Goal: Information Seeking & Learning: Learn about a topic

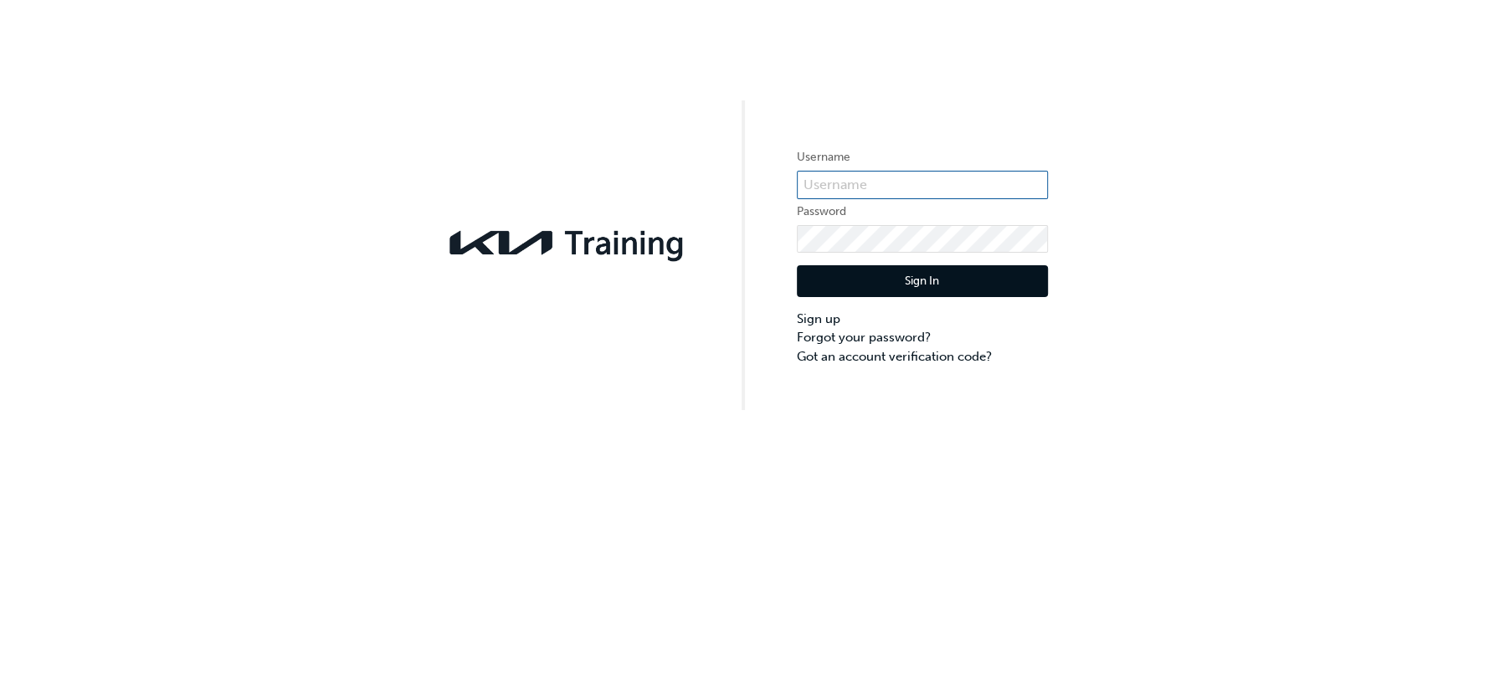
type input "KAU85165i6"
click at [961, 278] on button "Sign In" at bounding box center [922, 281] width 251 height 32
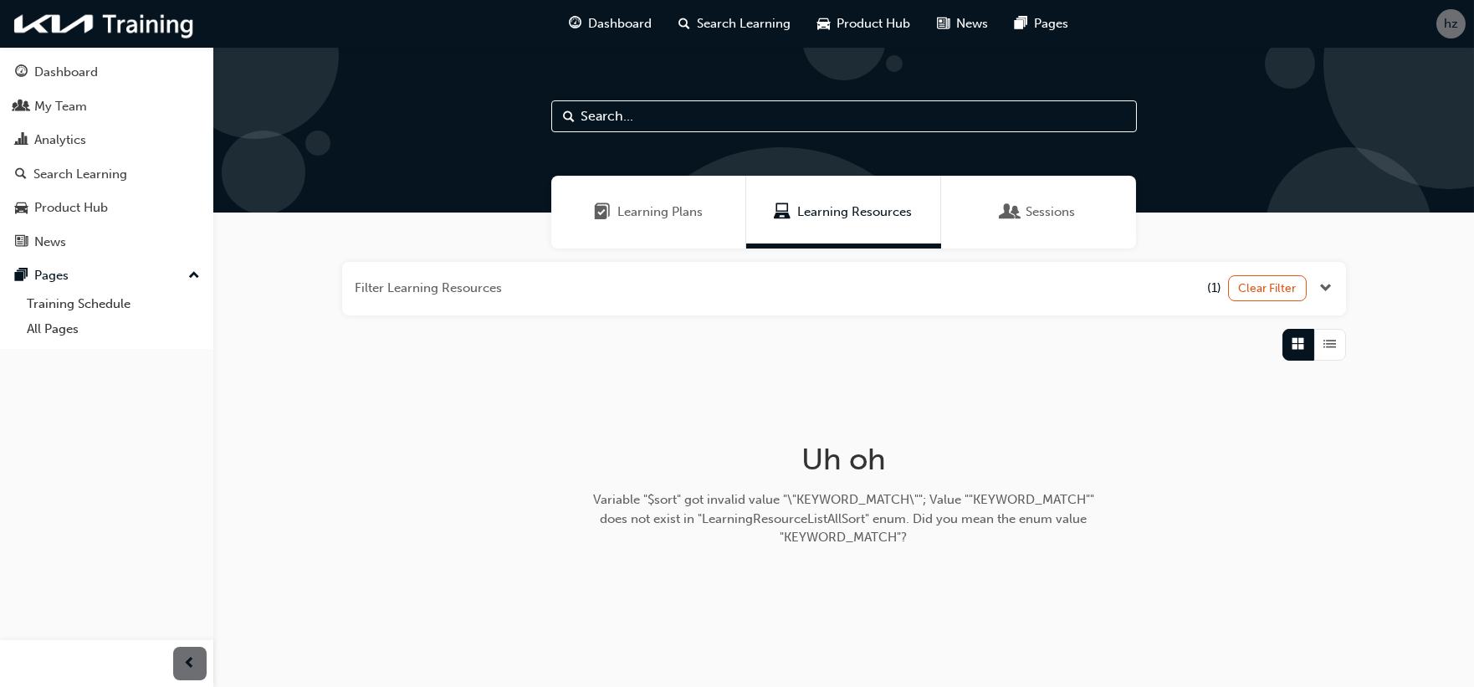
click at [98, 70] on div "Dashboard" at bounding box center [106, 72] width 183 height 21
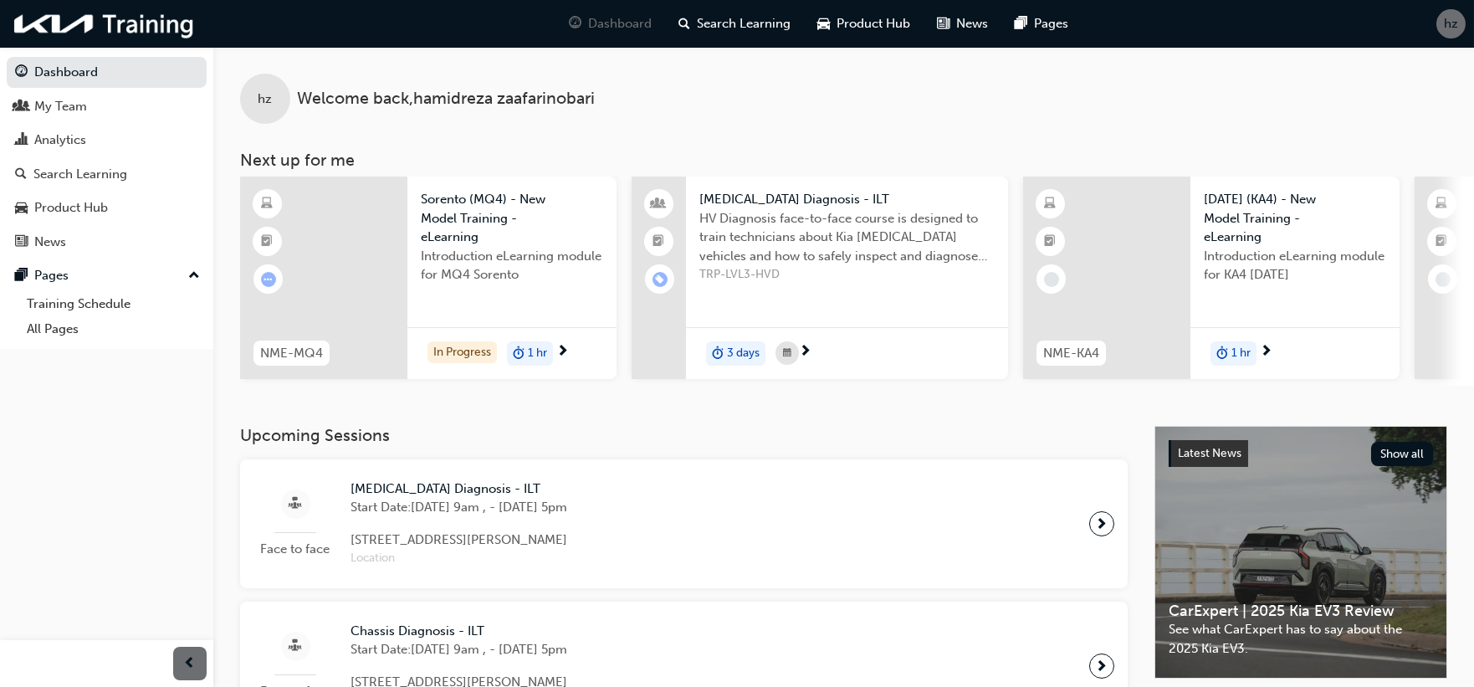
click at [49, 74] on link "Dashboard" at bounding box center [107, 72] width 200 height 31
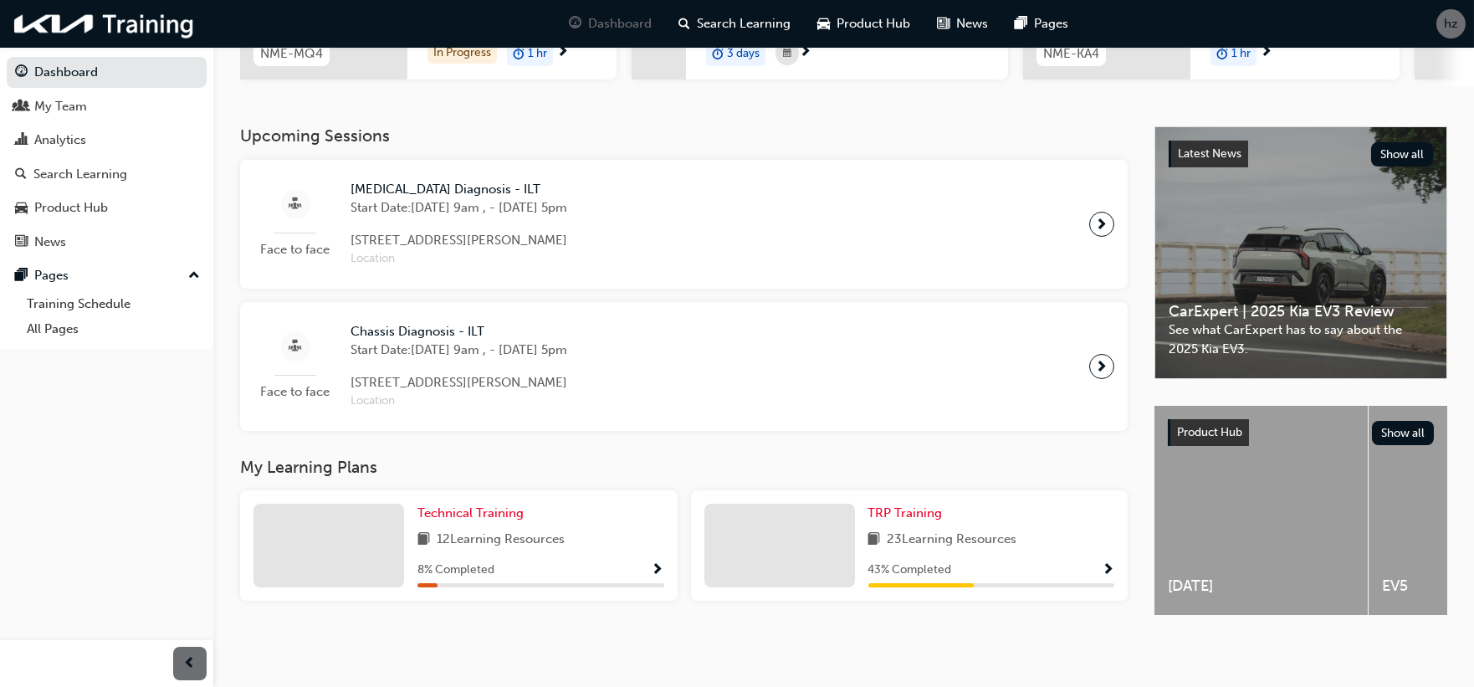
scroll to position [310, 0]
click at [962, 509] on div "TRP Training" at bounding box center [992, 513] width 247 height 19
click at [942, 509] on link "TRP Training" at bounding box center [909, 513] width 81 height 19
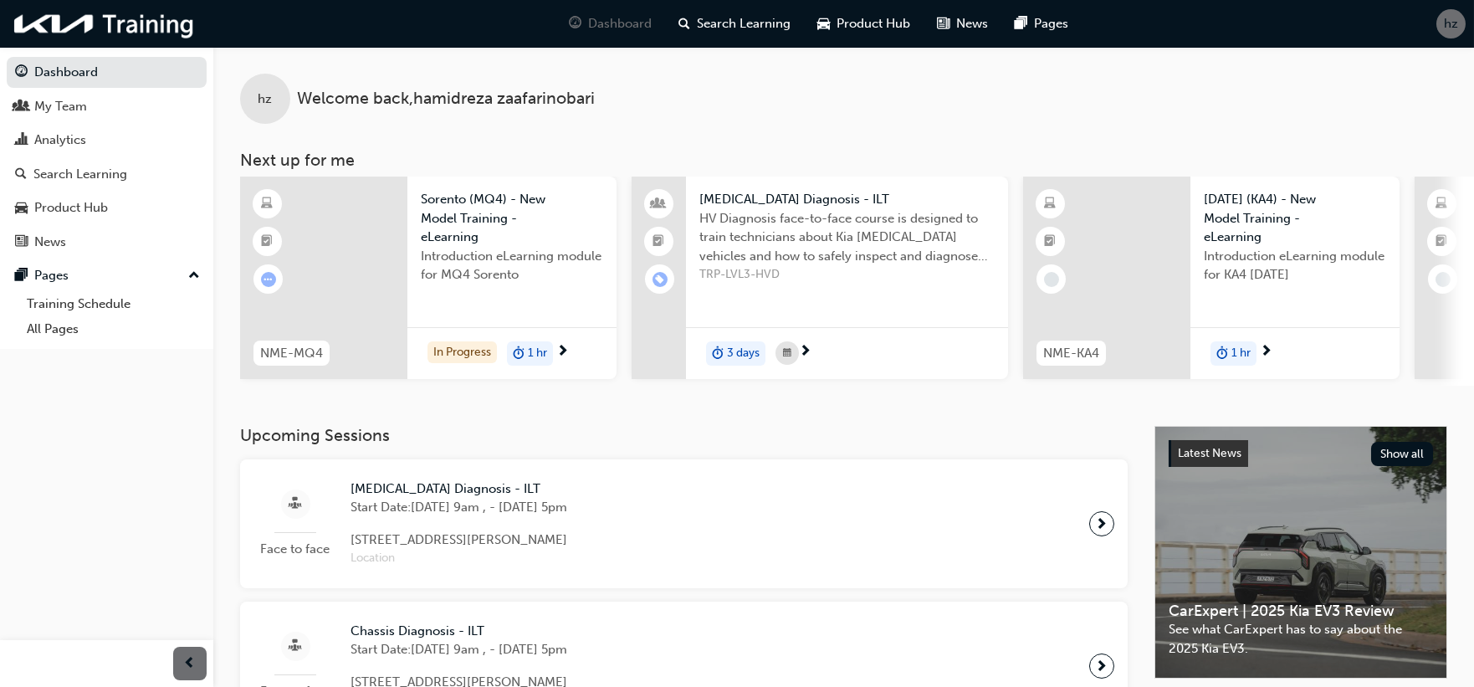
click at [1094, 532] on div at bounding box center [1102, 523] width 25 height 25
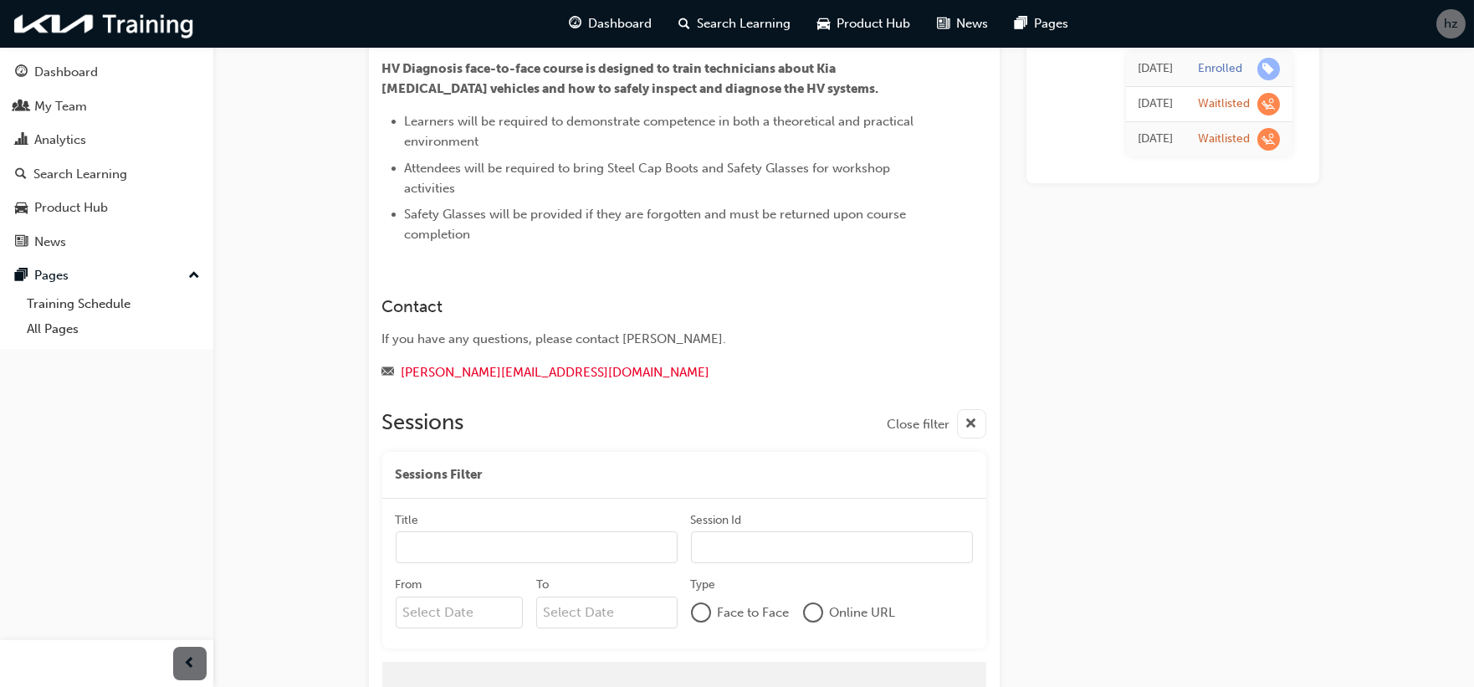
scroll to position [1001, 0]
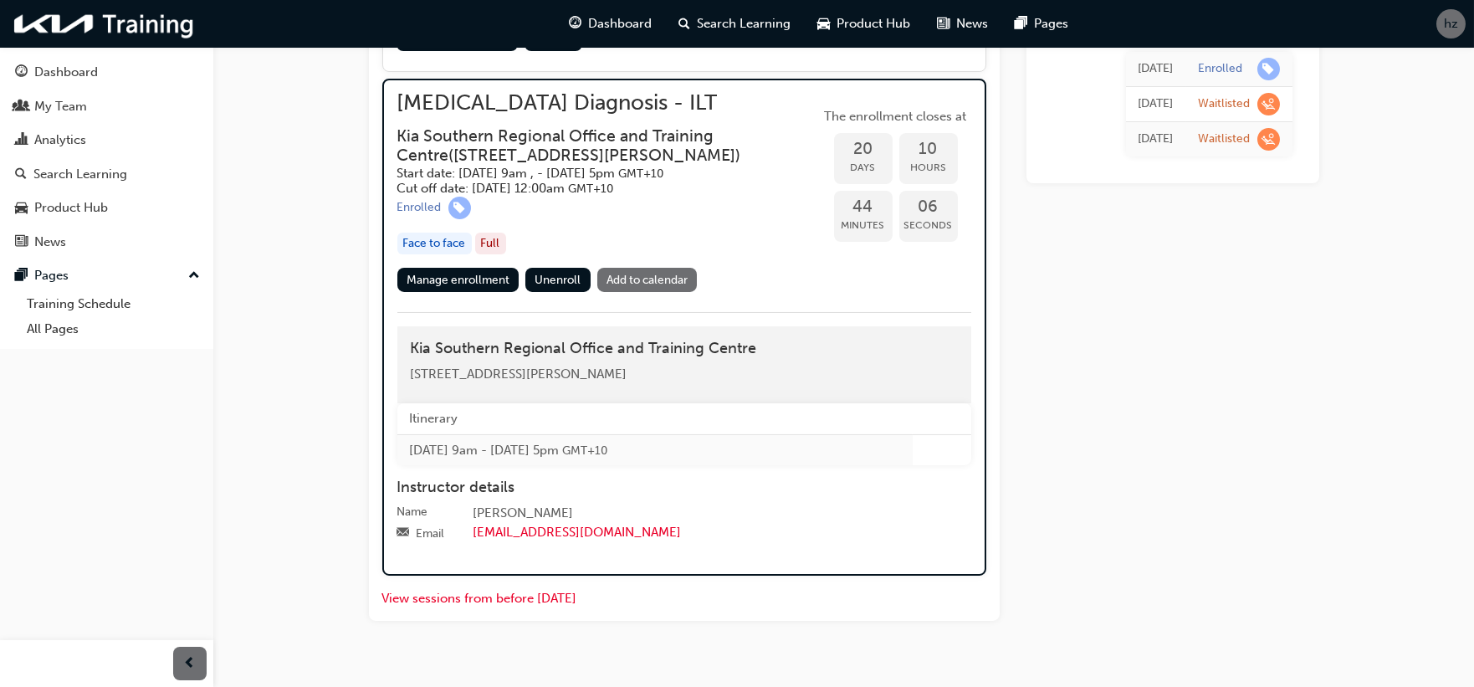
drag, startPoint x: 411, startPoint y: 373, endPoint x: 664, endPoint y: 372, distance: 253.6
click at [664, 372] on div "[STREET_ADDRESS][PERSON_NAME]" at bounding box center [684, 374] width 547 height 19
